Goal: Task Accomplishment & Management: Use online tool/utility

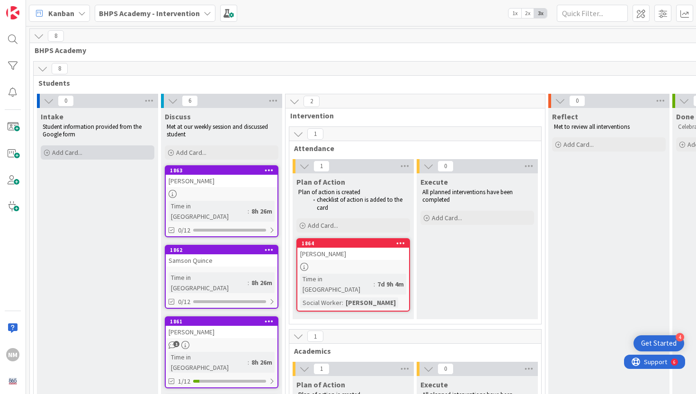
click at [69, 151] on span "Add Card..." at bounding box center [67, 152] width 30 height 9
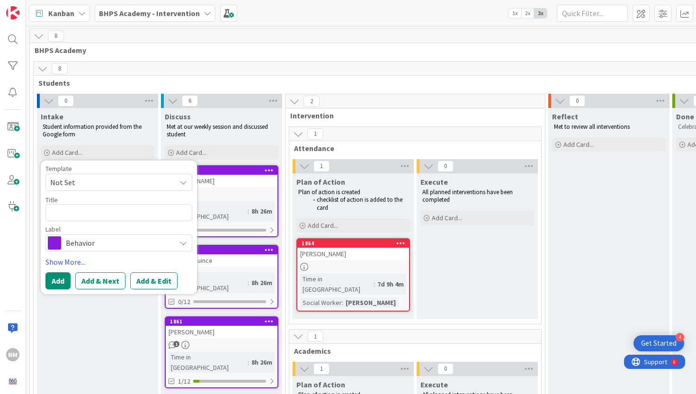
type textarea "x"
type textarea "B"
type textarea "x"
type textarea "Ba"
type textarea "x"
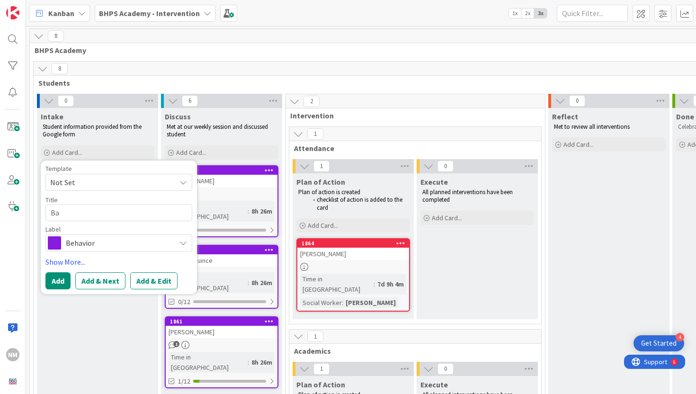
type textarea "Bai"
type textarea "x"
type textarea "Bail"
type textarea "x"
type textarea "Baile"
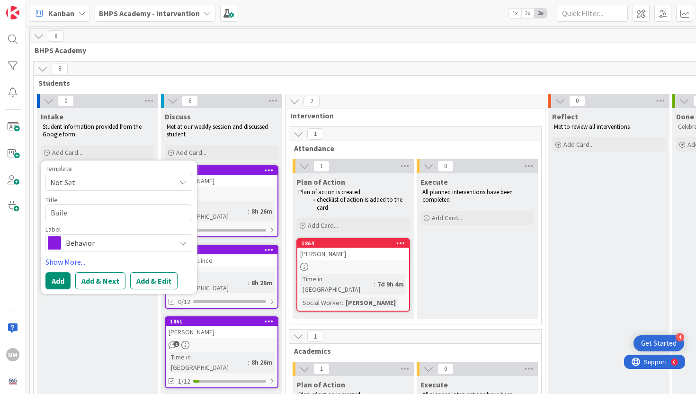
type textarea "x"
type textarea "[PERSON_NAME]"
type textarea "x"
type textarea "[PERSON_NAME]"
type textarea "x"
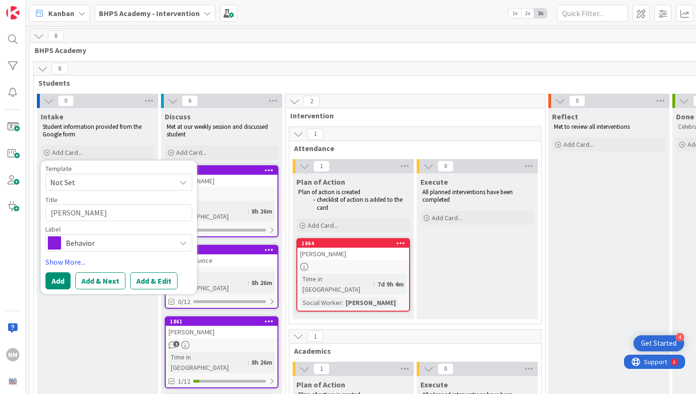
type textarea "[PERSON_NAME]"
type textarea "x"
type textarea "[PERSON_NAME] Bi"
type textarea "x"
type textarea "[PERSON_NAME] Bic"
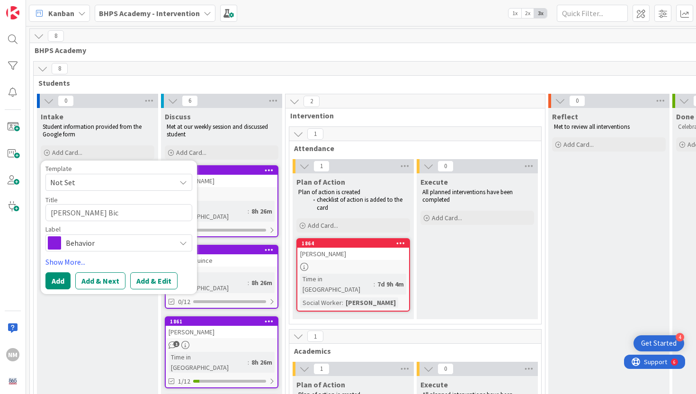
type textarea "x"
type textarea "[PERSON_NAME]"
type textarea "x"
type textarea "[PERSON_NAME]"
type textarea "x"
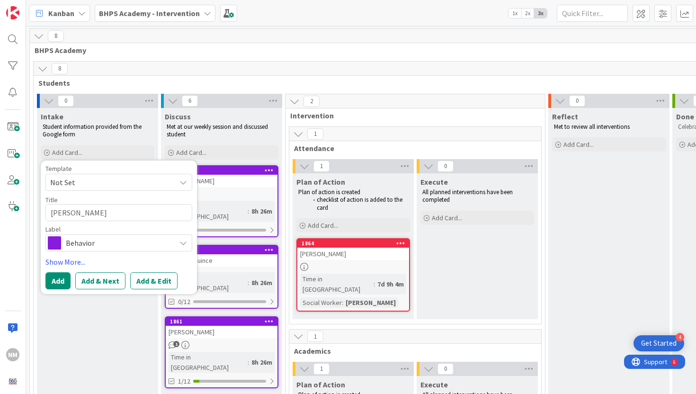
type textarea "[PERSON_NAME] Bicklet"
type textarea "x"
type textarea "[PERSON_NAME]"
type textarea "x"
type textarea "[PERSON_NAME]"
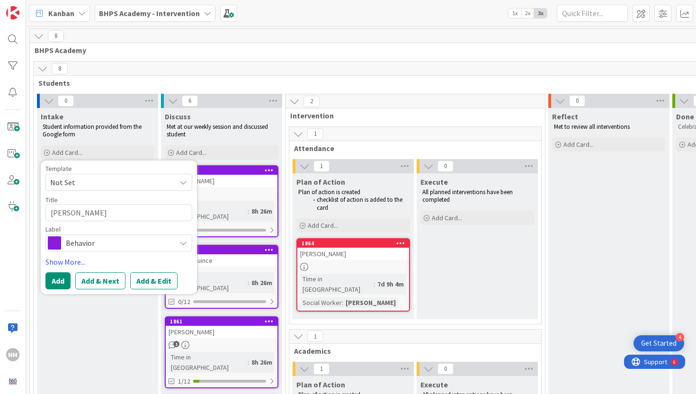
click at [104, 239] on span "Behavior" at bounding box center [118, 242] width 105 height 13
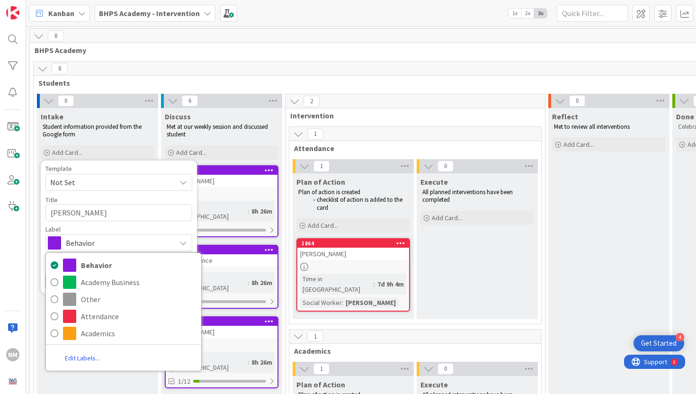
click at [104, 241] on span "Behavior" at bounding box center [118, 242] width 105 height 13
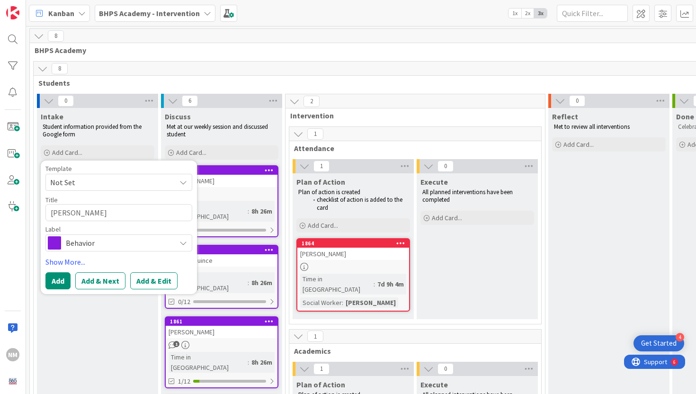
click at [123, 239] on span "Behavior" at bounding box center [118, 242] width 105 height 13
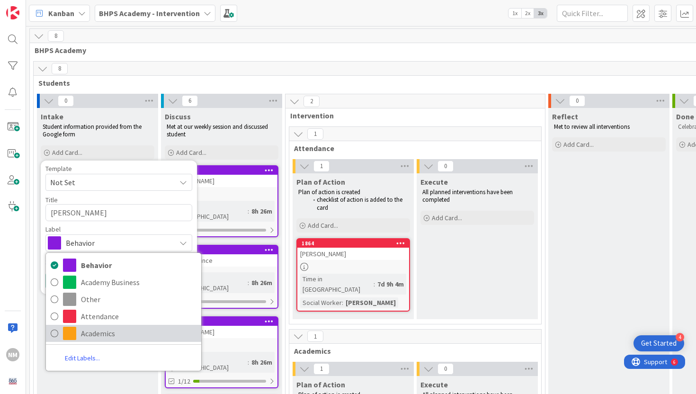
click at [94, 332] on span "Academics" at bounding box center [139, 333] width 116 height 14
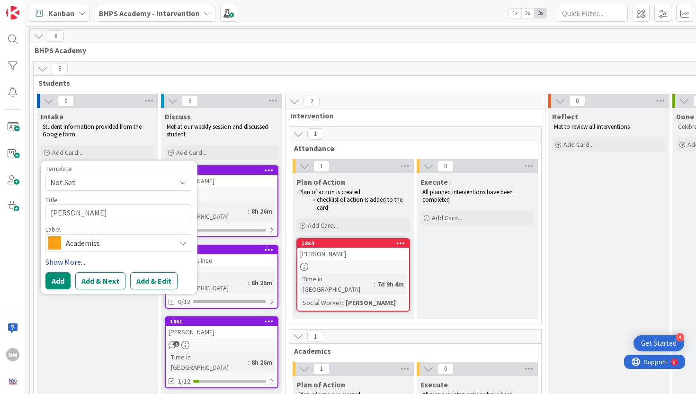
click at [70, 264] on link "Show More..." at bounding box center [118, 261] width 147 height 11
type textarea "x"
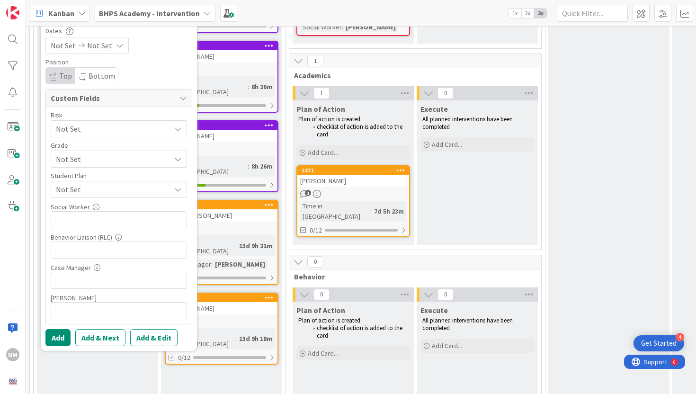
scroll to position [275, 0]
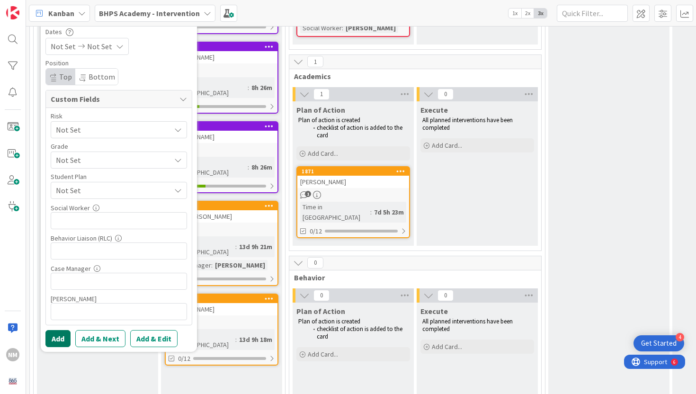
click at [59, 339] on button "Add" at bounding box center [57, 338] width 25 height 17
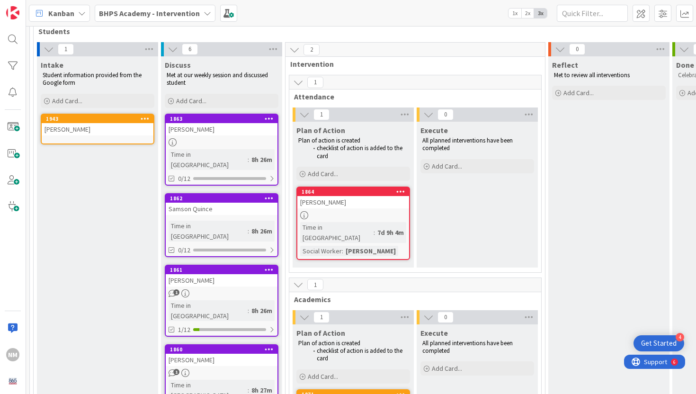
scroll to position [50, 0]
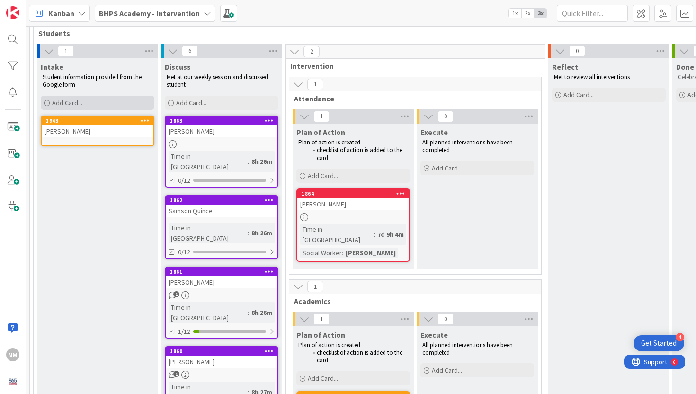
click at [80, 103] on span "Add Card..." at bounding box center [67, 103] width 30 height 9
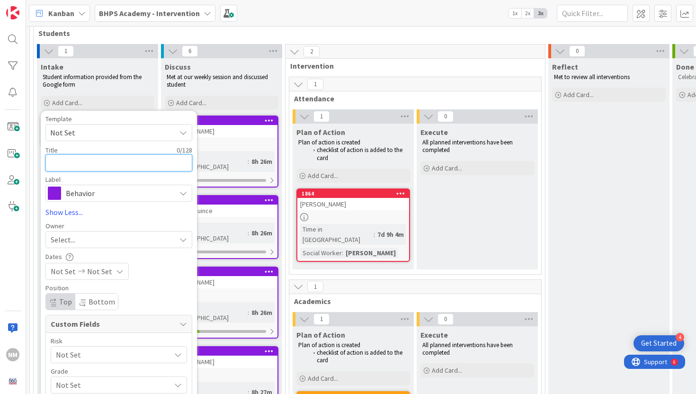
type textarea "x"
type textarea "D"
type textarea "x"
type textarea "Da"
type textarea "x"
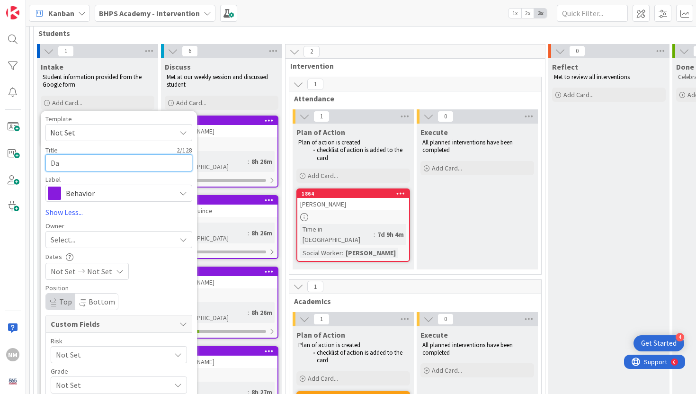
type textarea "Dal"
type textarea "x"
type textarea "[PERSON_NAME]"
type textarea "x"
type textarea "Dalyn"
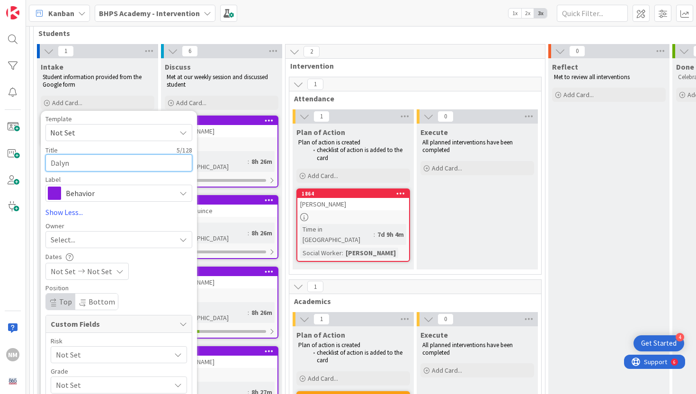
type textarea "x"
type textarea "[PERSON_NAME]"
type textarea "x"
type textarea "[PERSON_NAME]"
type textarea "x"
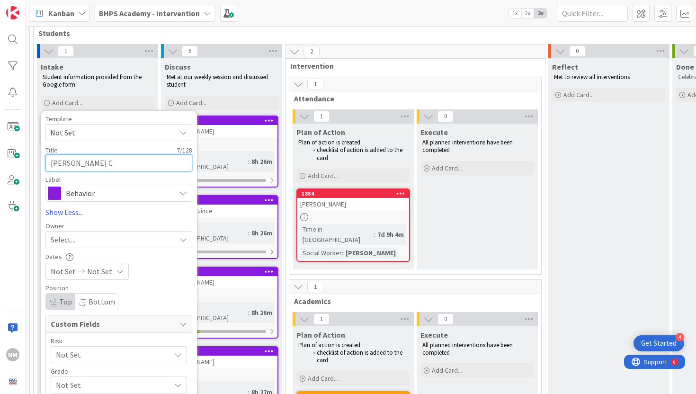
type textarea "[PERSON_NAME] CO"
type textarea "x"
type textarea "[PERSON_NAME] COl"
type textarea "x"
type textarea "[PERSON_NAME]"
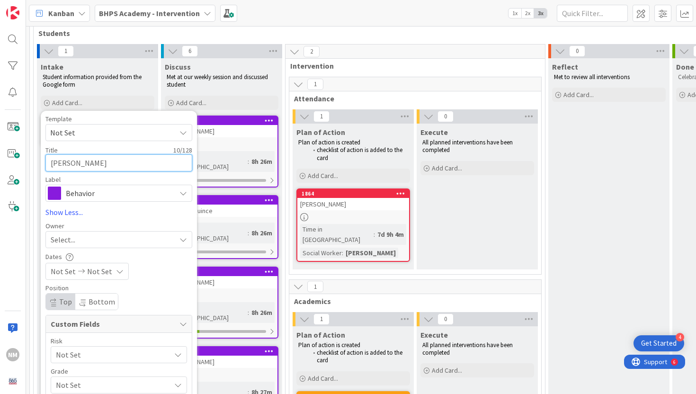
type textarea "x"
type textarea "[PERSON_NAME]"
type textarea "x"
type textarea "[PERSON_NAME]"
type textarea "x"
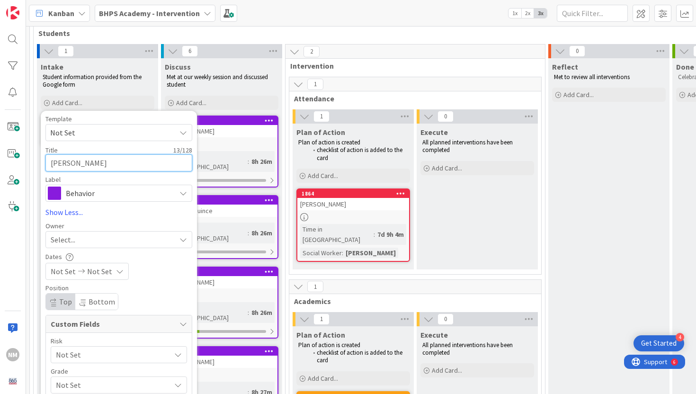
type textarea "[PERSON_NAME]"
type textarea "x"
type textarea "[PERSON_NAME]"
type textarea "x"
type textarea "[PERSON_NAME]"
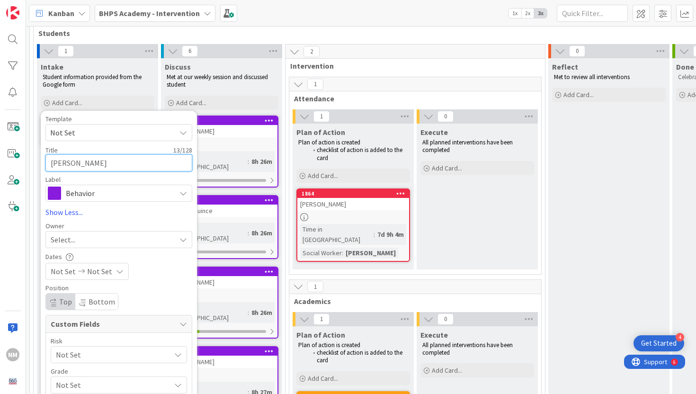
type textarea "x"
type textarea "[PERSON_NAME]"
type textarea "x"
type textarea "[PERSON_NAME] COl"
type textarea "x"
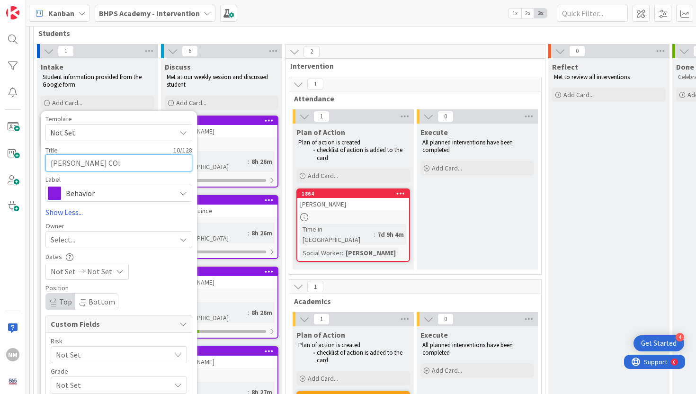
type textarea "[PERSON_NAME] CO"
type textarea "x"
type textarea "[PERSON_NAME] C"
type textarea "x"
type textarea "[PERSON_NAME] Co"
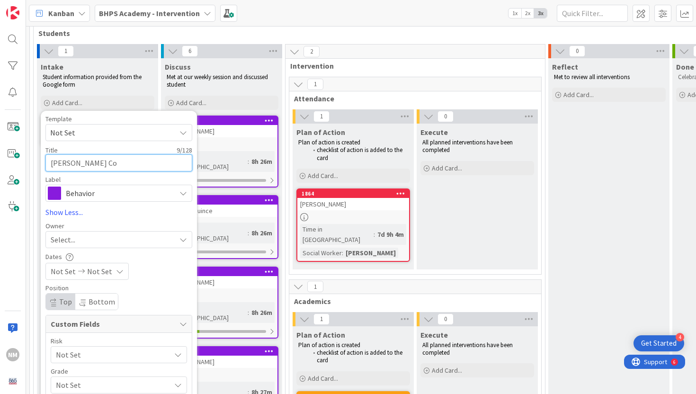
type textarea "x"
type textarea "[PERSON_NAME] Col"
type textarea "x"
type textarea "[PERSON_NAME]"
type textarea "x"
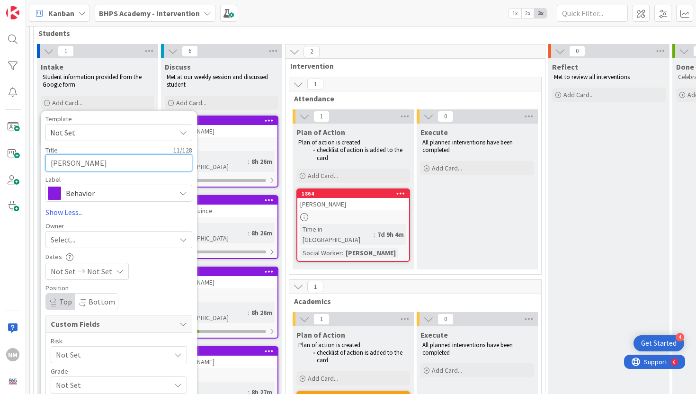
type textarea "[PERSON_NAME]"
type textarea "x"
type textarea "[PERSON_NAME]"
type textarea "x"
type textarea "[PERSON_NAME]"
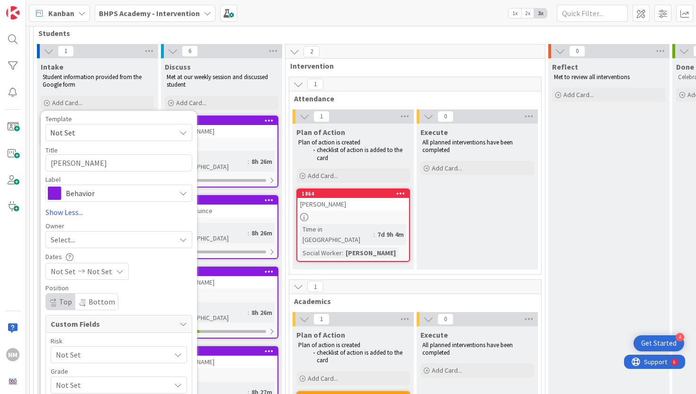
click at [178, 194] on div "Behavior" at bounding box center [118, 193] width 147 height 17
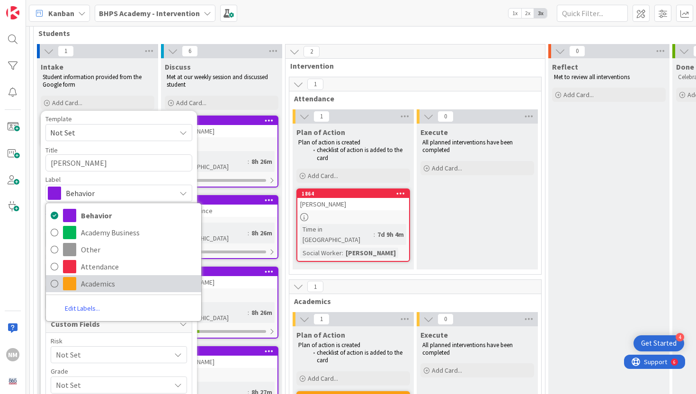
click at [123, 280] on span "Academics" at bounding box center [139, 284] width 116 height 14
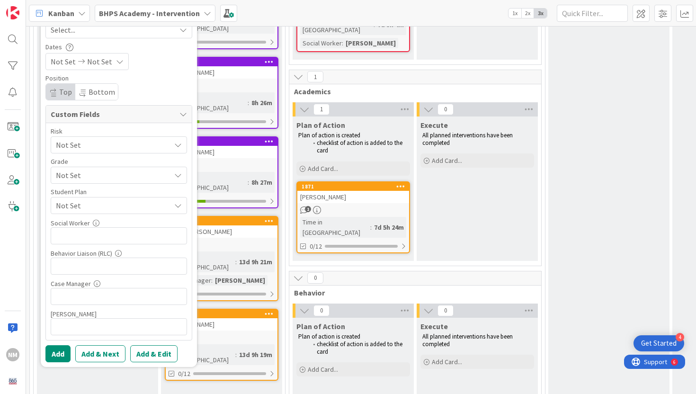
scroll to position [261, 0]
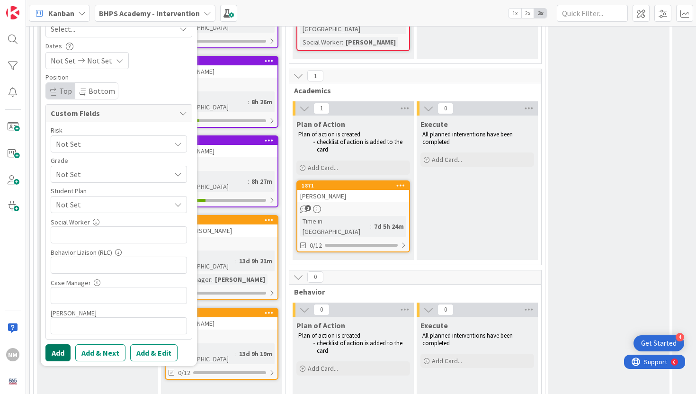
click at [67, 349] on button "Add" at bounding box center [57, 352] width 25 height 17
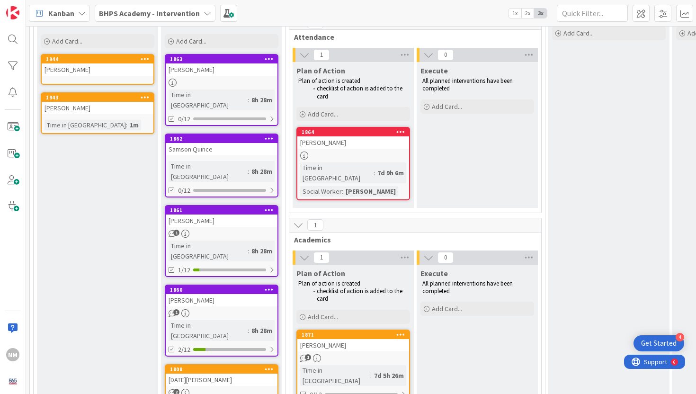
scroll to position [57, 0]
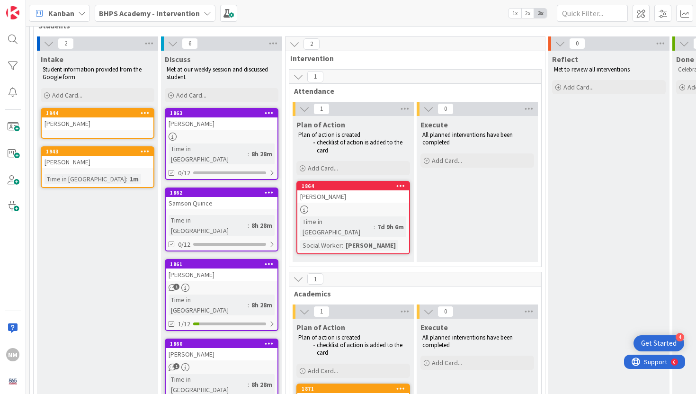
click at [399, 188] on icon at bounding box center [401, 185] width 9 height 7
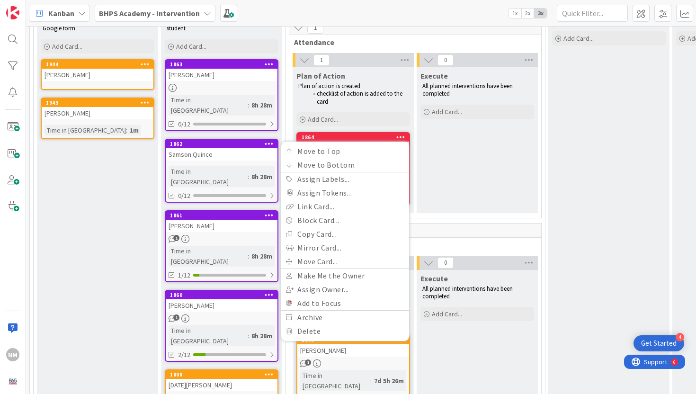
scroll to position [107, 0]
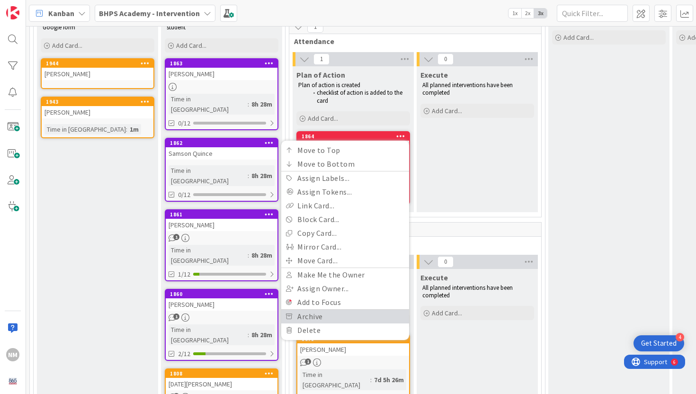
click at [341, 317] on link "Archive" at bounding box center [345, 317] width 128 height 14
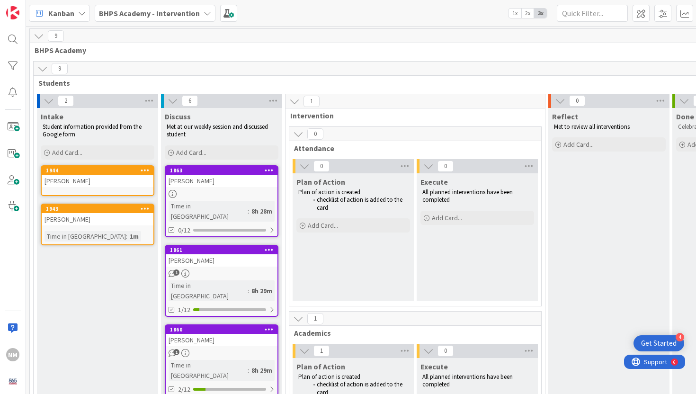
scroll to position [3, 0]
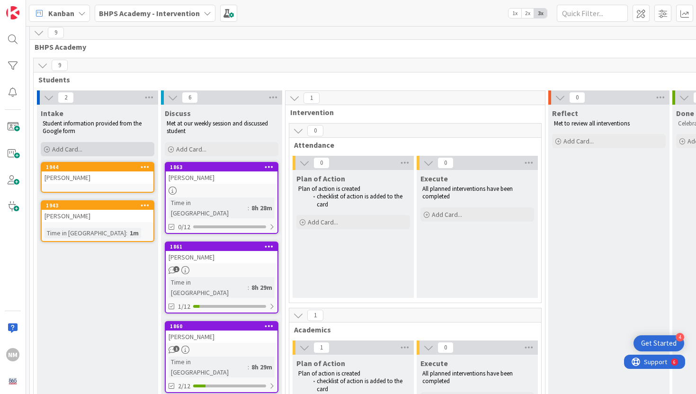
click at [76, 151] on span "Add Card..." at bounding box center [67, 149] width 30 height 9
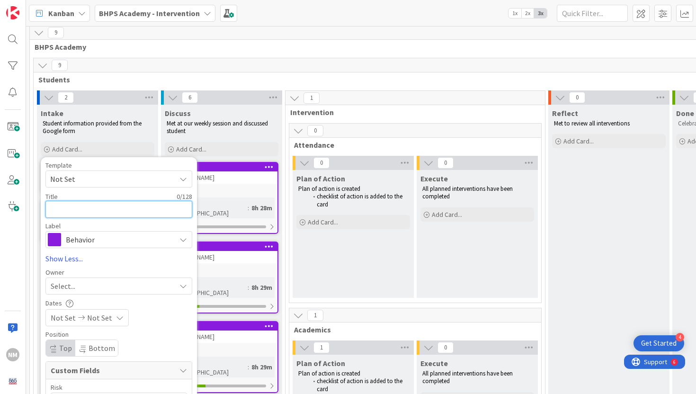
type textarea "x"
type textarea "A"
type textarea "x"
type textarea "Ad"
type textarea "x"
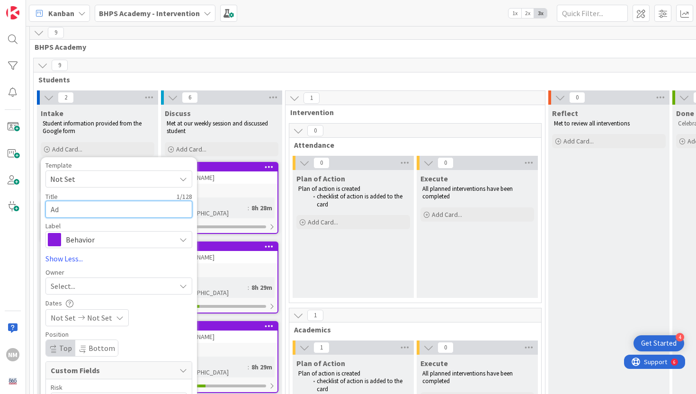
type textarea "Ade"
type textarea "x"
type textarea "Ades"
type textarea "x"
type textarea "[PERSON_NAME]"
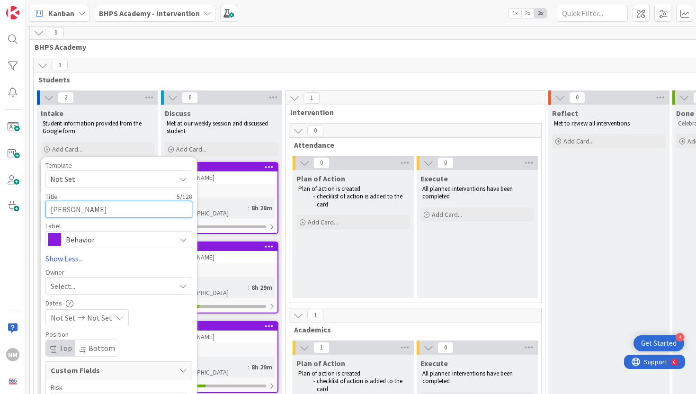
type textarea "x"
type textarea "[PERSON_NAME]"
type textarea "x"
type textarea "[PERSON_NAME] G"
type textarea "x"
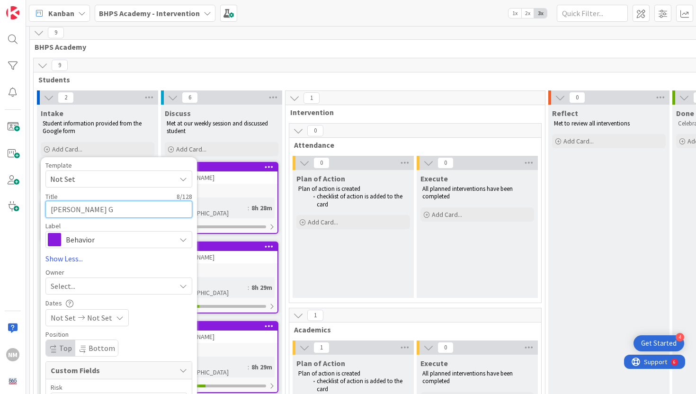
type textarea "[PERSON_NAME] Gi"
type textarea "x"
type textarea "[PERSON_NAME]"
type textarea "x"
type textarea "[PERSON_NAME]"
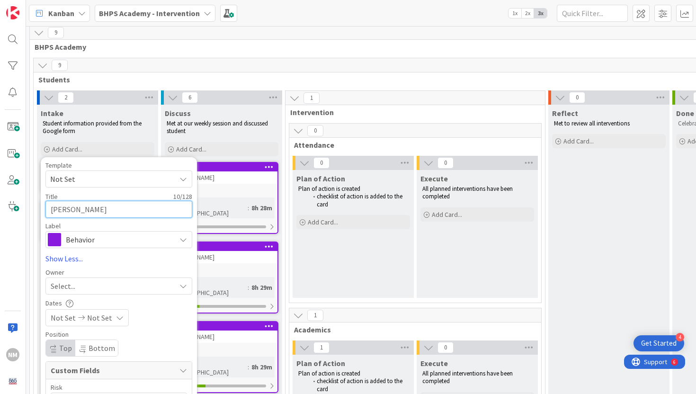
type textarea "x"
type textarea "[PERSON_NAME]"
type textarea "x"
type textarea "[PERSON_NAME]"
click at [93, 242] on span "Behavior" at bounding box center [118, 239] width 105 height 13
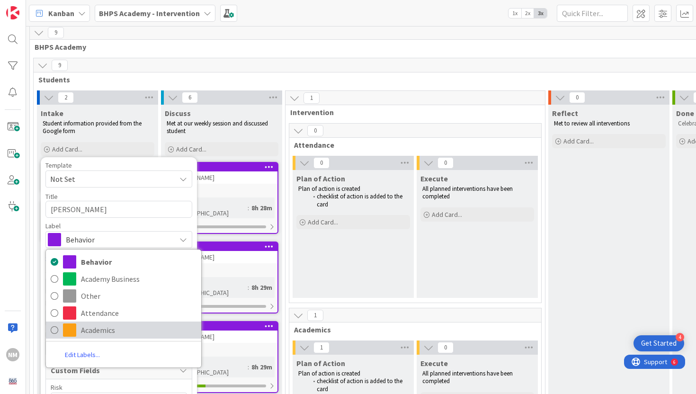
click at [95, 322] on link "Academics" at bounding box center [123, 330] width 155 height 17
type textarea "x"
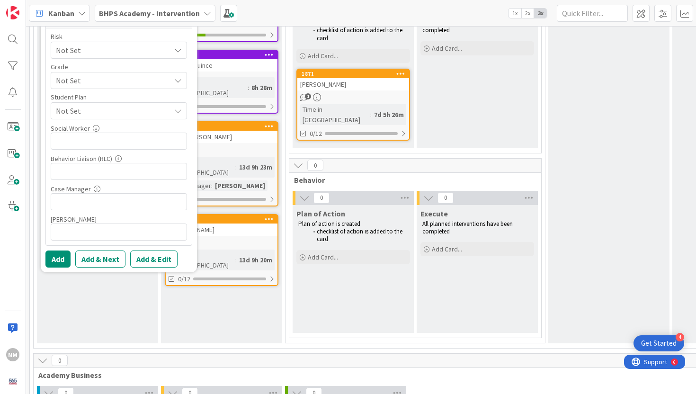
scroll to position [382, 0]
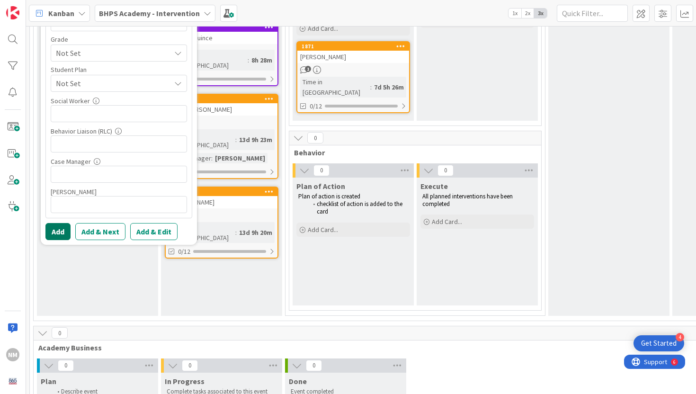
click at [63, 237] on button "Add" at bounding box center [57, 231] width 25 height 17
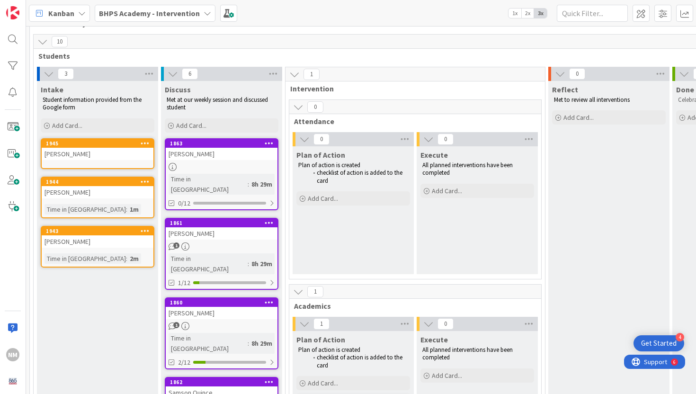
scroll to position [0, 0]
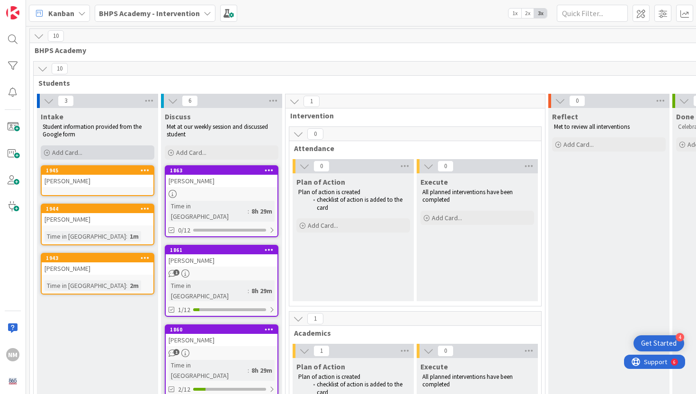
click at [63, 152] on span "Add Card..." at bounding box center [67, 152] width 30 height 9
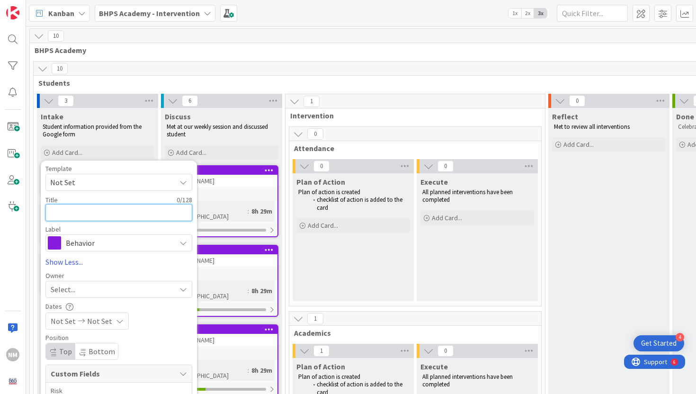
type textarea "x"
type textarea "J"
type textarea "x"
type textarea "Jo"
type textarea "x"
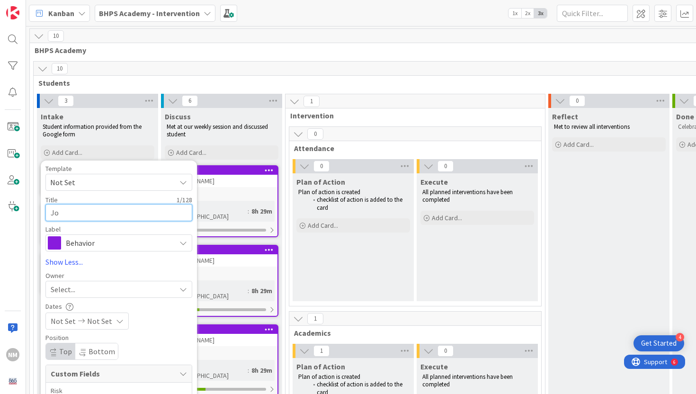
type textarea "Joh"
type textarea "x"
type textarea "[PERSON_NAME]"
type textarea "x"
type textarea "[PERSON_NAME]"
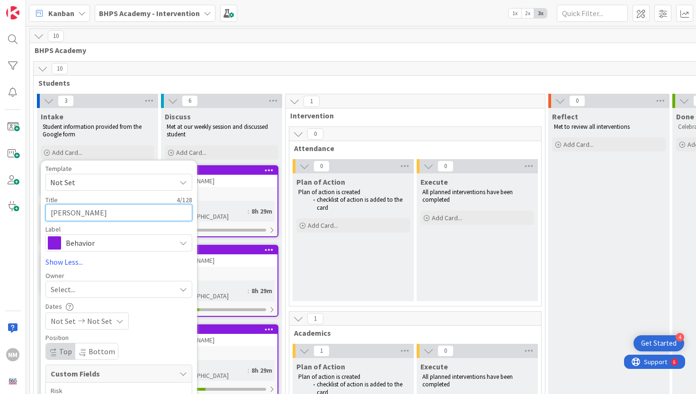
type textarea "x"
type textarea "[PERSON_NAME]"
type textarea "x"
type textarea "[PERSON_NAME]"
type textarea "x"
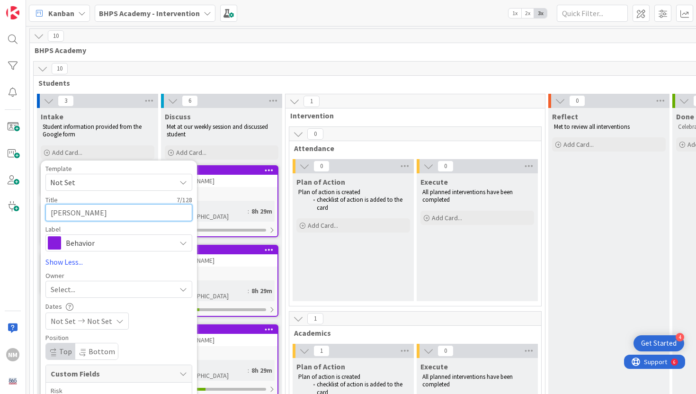
type textarea "[PERSON_NAME]"
type textarea "x"
type textarea "[PERSON_NAME]"
type textarea "x"
type textarea "[PERSON_NAME]"
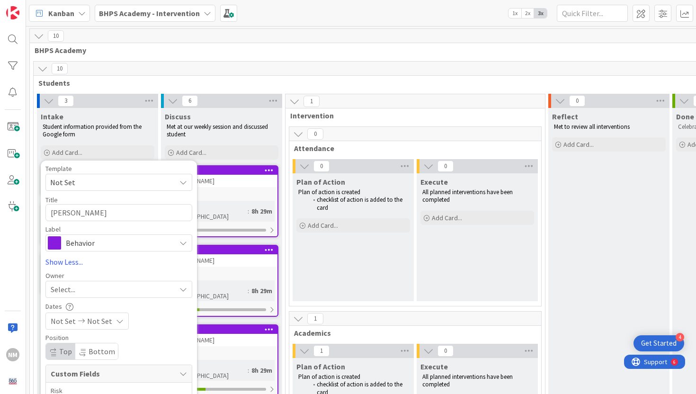
click at [97, 239] on span "Behavior" at bounding box center [118, 242] width 105 height 13
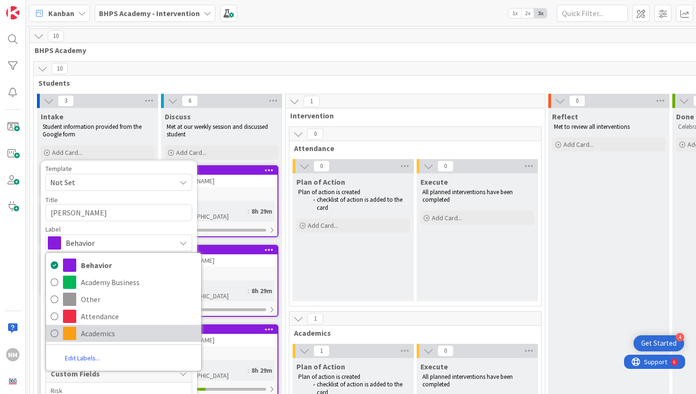
click at [95, 332] on span "Academics" at bounding box center [139, 333] width 116 height 14
type textarea "x"
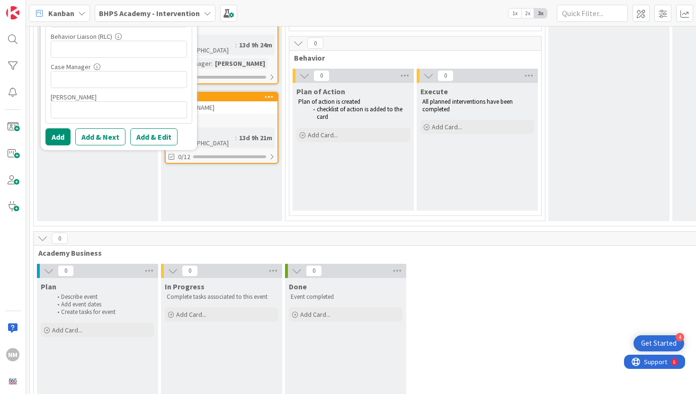
scroll to position [478, 0]
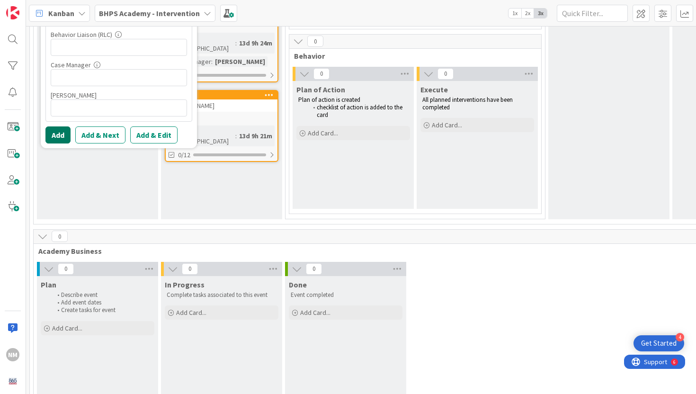
click at [59, 132] on button "Add" at bounding box center [57, 134] width 25 height 17
